Goal: Information Seeking & Learning: Find specific fact

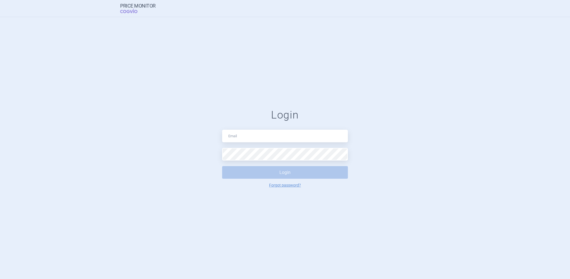
click at [246, 138] on input "text" at bounding box center [285, 135] width 126 height 13
type input "[PERSON_NAME][EMAIL_ADDRESS][DOMAIN_NAME]"
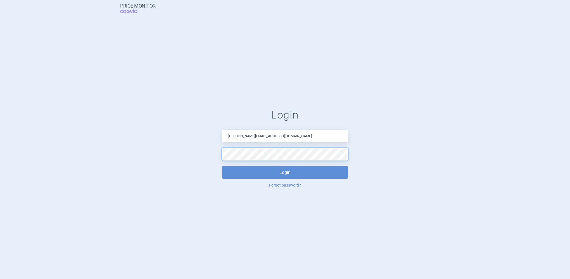
click at [222, 166] on button "Login" at bounding box center [285, 172] width 126 height 13
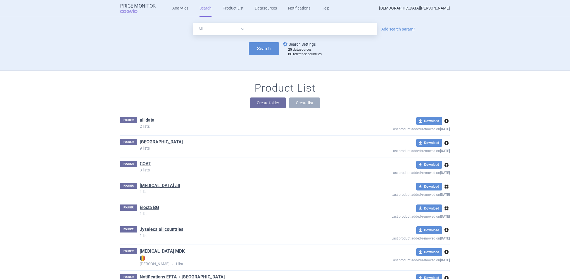
click at [296, 45] on link "options Search Settings" at bounding box center [299, 44] width 34 height 7
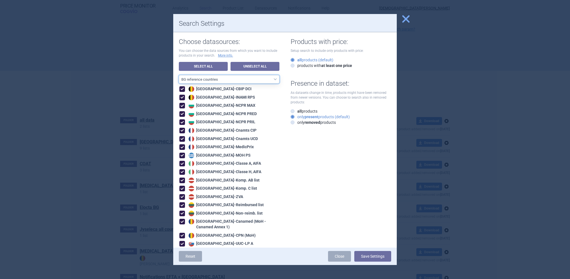
click at [244, 78] on select "All data sources CZ reference sources - Reimbursement SK reference sources - Of…" at bounding box center [229, 79] width 101 height 8
select select "5f45bf9d-ac60-4f9a-8078-989be45fdbfc"
click at [179, 75] on select "All data sources CZ reference sources - Reimbursement SK reference sources - Of…" at bounding box center [229, 79] width 101 height 8
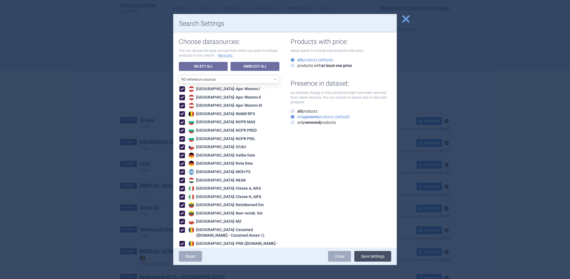
click at [370, 255] on button "Save Settings" at bounding box center [373, 256] width 37 height 11
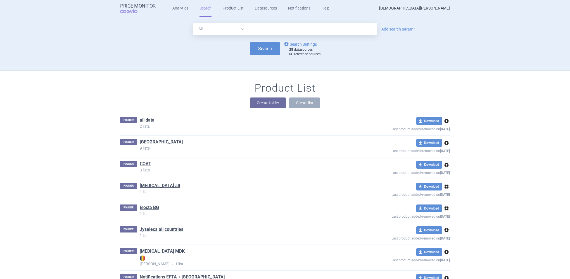
click at [267, 30] on input "text" at bounding box center [312, 29] width 129 height 13
type input "altuvoct"
click button "Search" at bounding box center [265, 48] width 30 height 13
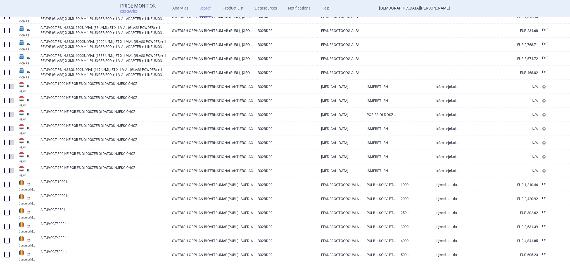
scroll to position [572, 0]
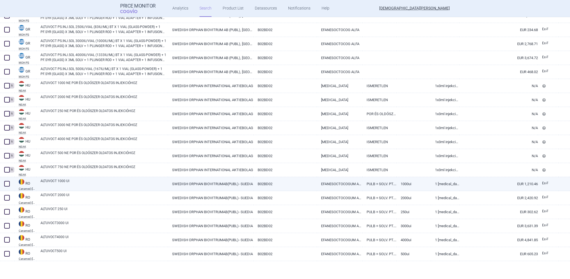
click at [49, 182] on link "ALTUVOCT 1000 UI" at bounding box center [105, 183] width 128 height 10
select select "EUR"
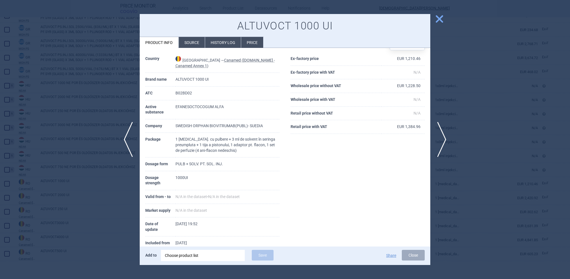
scroll to position [26, 0]
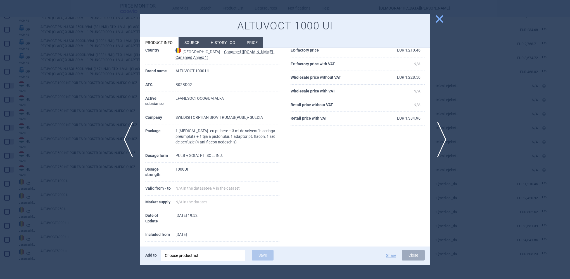
click at [214, 43] on li "History log" at bounding box center [223, 42] width 36 height 11
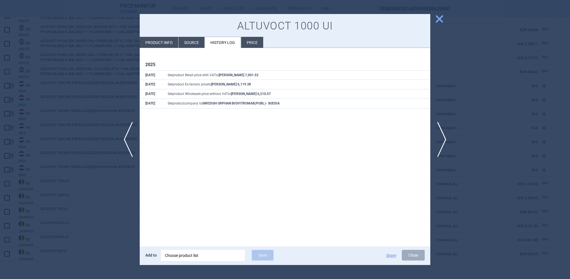
click at [188, 41] on li "Source" at bounding box center [192, 42] width 26 height 11
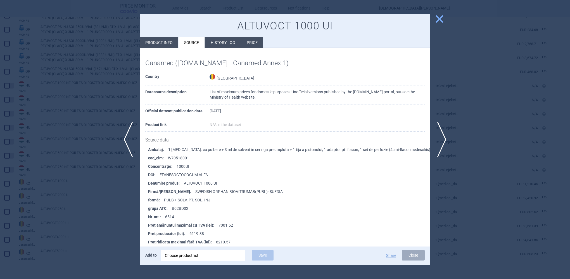
click at [223, 95] on td "List of maximum prices for domestic purposes. Unofficial versions published by …" at bounding box center [317, 94] width 215 height 19
drag, startPoint x: 209, startPoint y: 94, endPoint x: 322, endPoint y: 96, distance: 112.7
click at [322, 96] on td "List of maximum prices for domestic purposes. Unofficial versions published by …" at bounding box center [317, 94] width 215 height 19
click at [254, 100] on td "List of maximum prices for domestic purposes. Unofficial versions published by …" at bounding box center [317, 94] width 215 height 19
click at [291, 91] on td "List of maximum prices for domestic purposes. Unofficial versions published by …" at bounding box center [317, 94] width 215 height 19
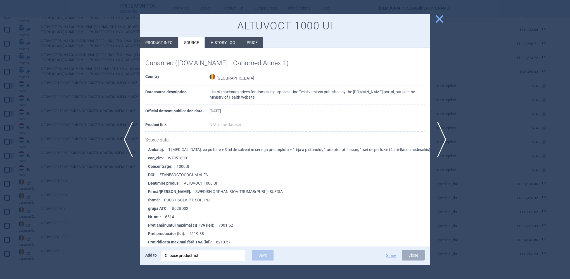
drag, startPoint x: 292, startPoint y: 92, endPoint x: 377, endPoint y: 94, distance: 84.5
click at [377, 94] on td "List of maximum prices for domestic purposes. Unofficial versions published by …" at bounding box center [317, 94] width 215 height 19
click at [439, 19] on span "close" at bounding box center [440, 19] width 10 height 10
